Goal: Task Accomplishment & Management: Use online tool/utility

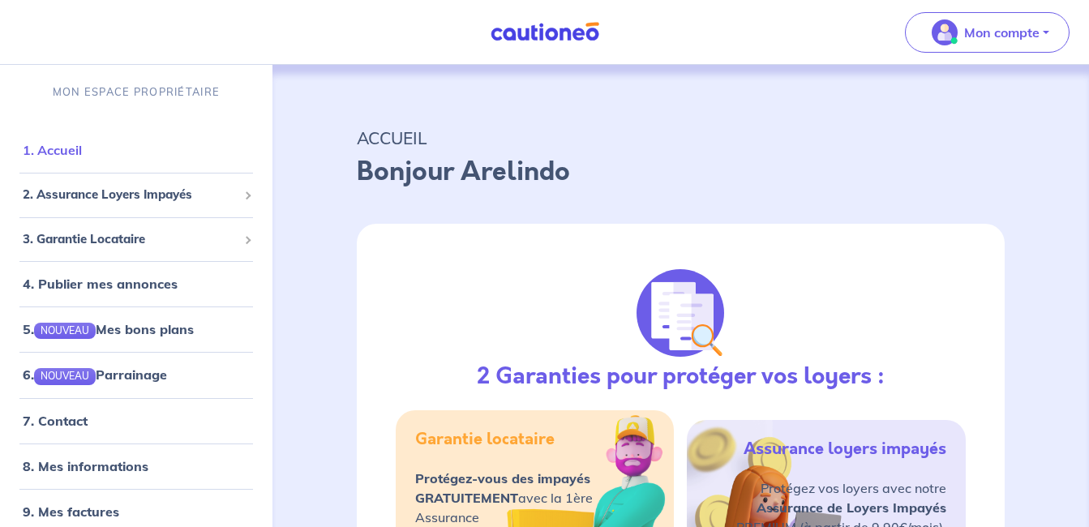
click at [78, 158] on link "1. Accueil" at bounding box center [52, 150] width 59 height 16
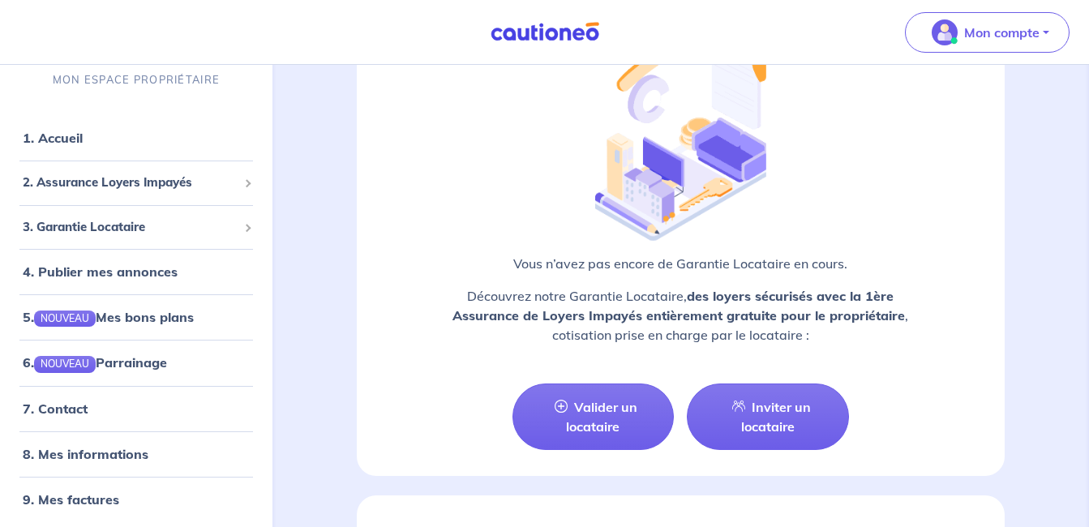
scroll to position [1608, 0]
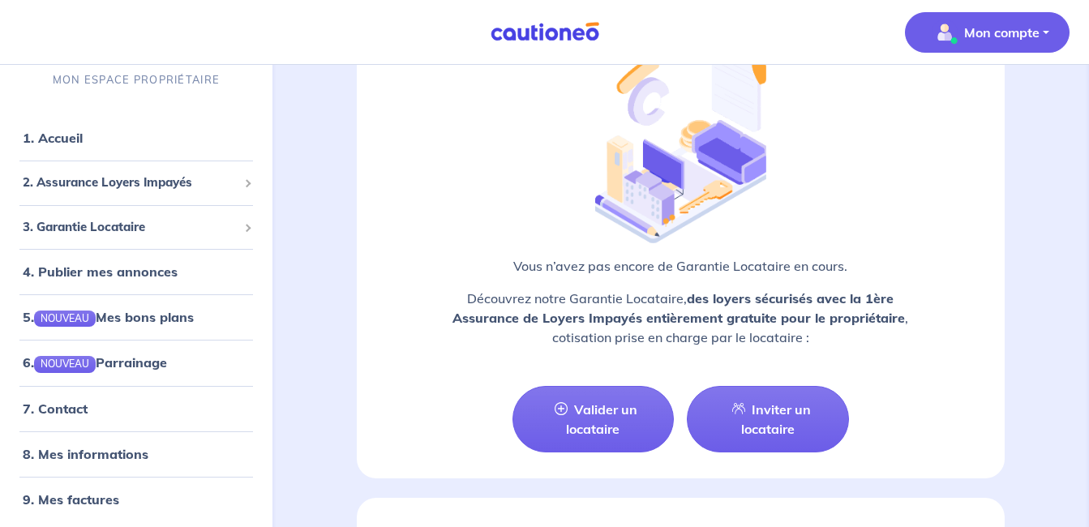
click at [1047, 24] on button "Mon compte" at bounding box center [987, 32] width 165 height 41
click at [975, 142] on link "Me déconnecter" at bounding box center [971, 140] width 131 height 26
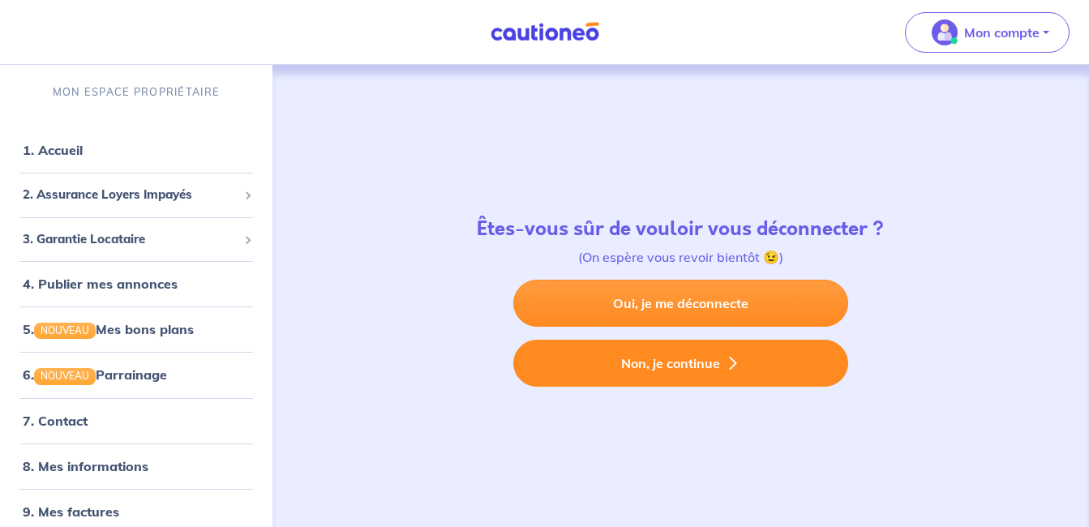
click at [694, 364] on button "Non, je continue" at bounding box center [680, 363] width 335 height 47
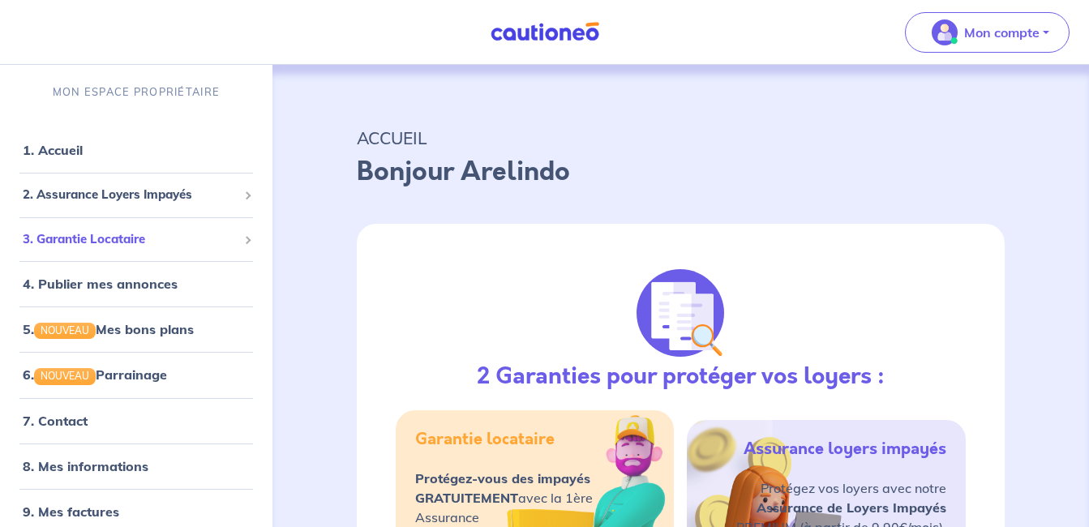
click at [153, 234] on span "3. Garantie Locataire" at bounding box center [130, 239] width 215 height 19
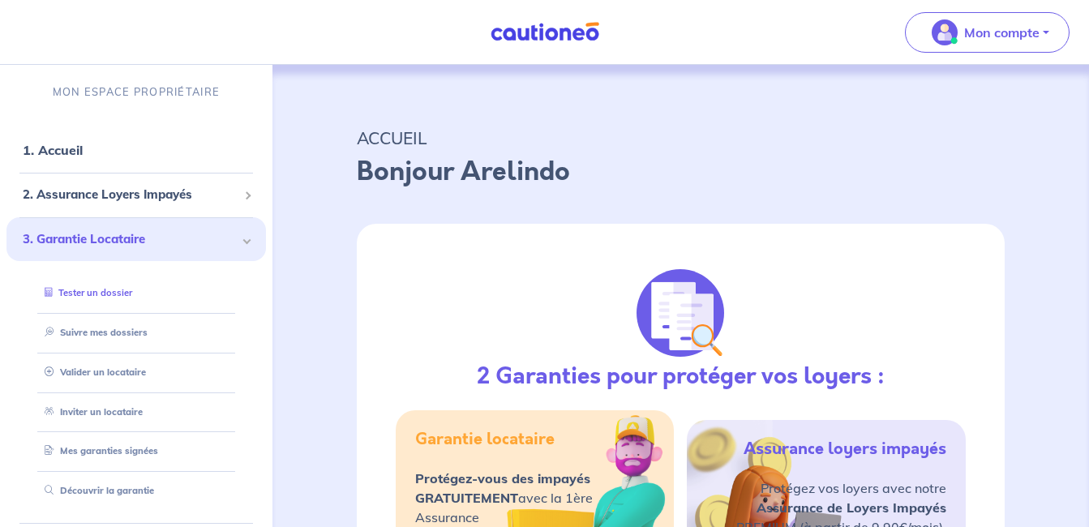
click at [92, 296] on link "Tester un dossier" at bounding box center [85, 292] width 94 height 11
